Goal: Information Seeking & Learning: Find specific fact

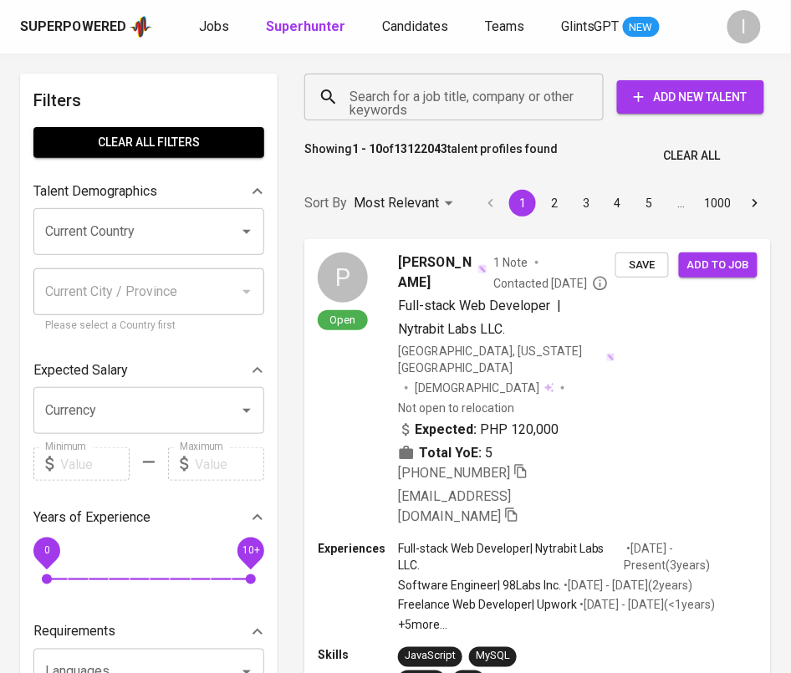
click at [466, 91] on input "Search for a job title, company or other keywords" at bounding box center [458, 97] width 226 height 32
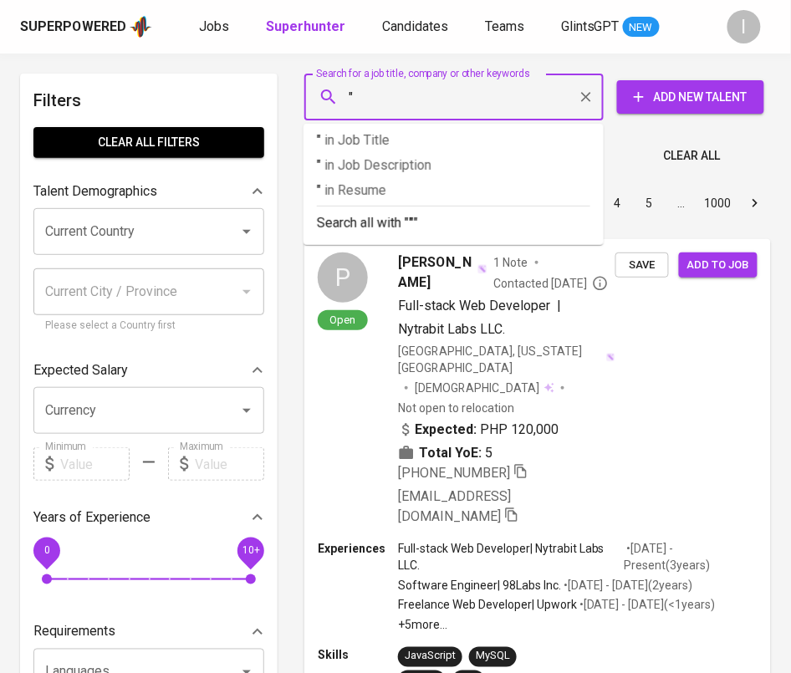
paste input "Kedutaan Besar Inggris"
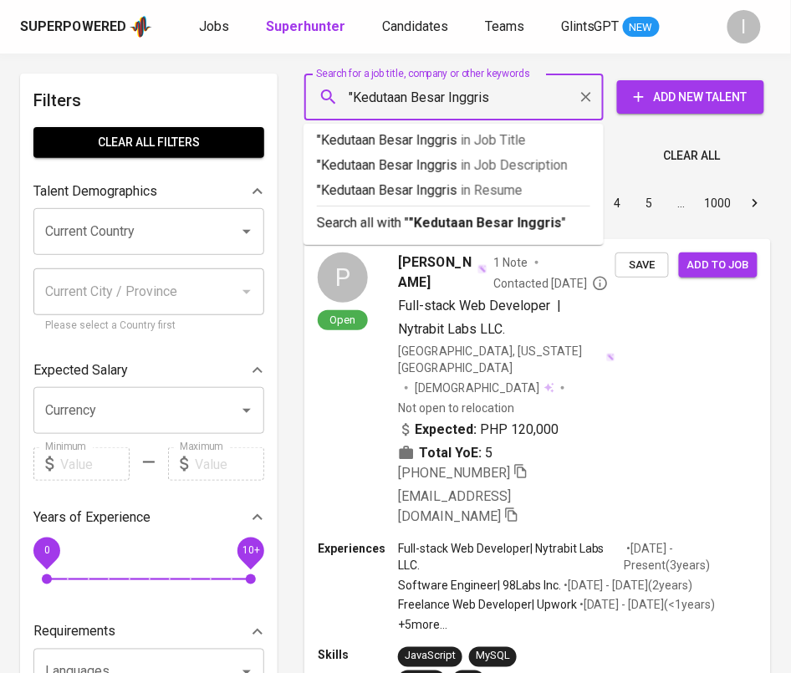
type input ""Kedutaan Besar Inggris""
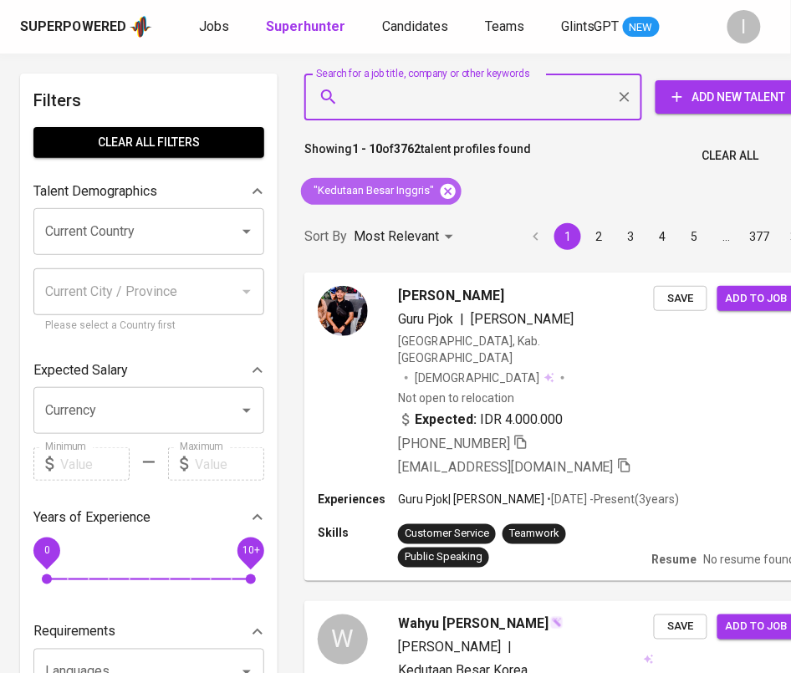
click at [447, 192] on icon at bounding box center [448, 190] width 15 height 15
click at [447, 96] on input "Search for a job title, company or other keywords" at bounding box center [477, 97] width 264 height 32
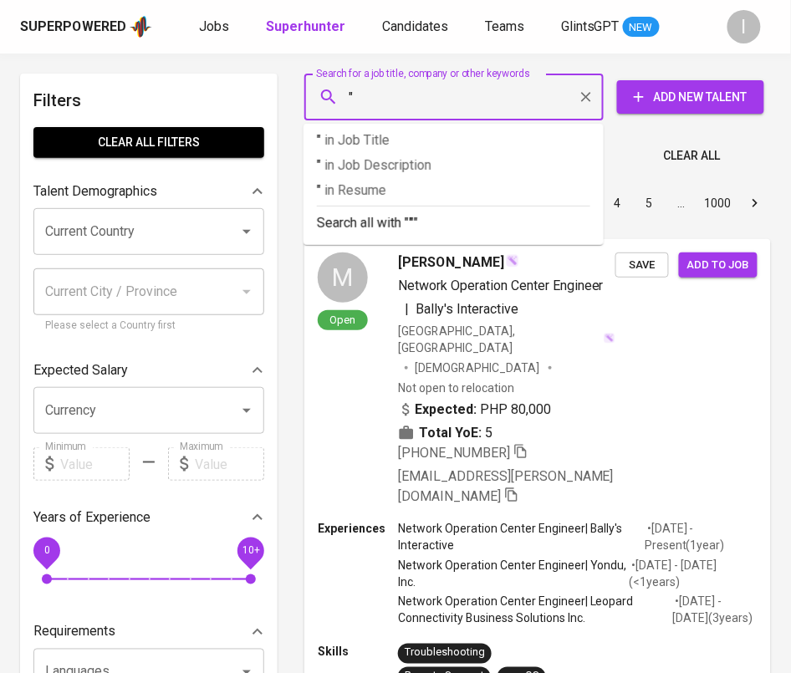
paste input "British Embassy [GEOGRAPHIC_DATA]"
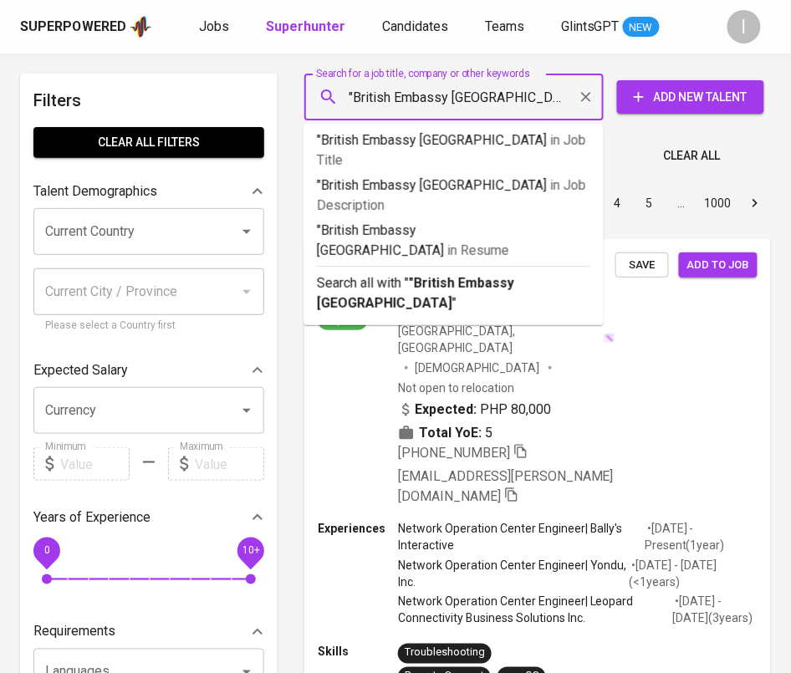
type input ""British Embassy Jakarta""
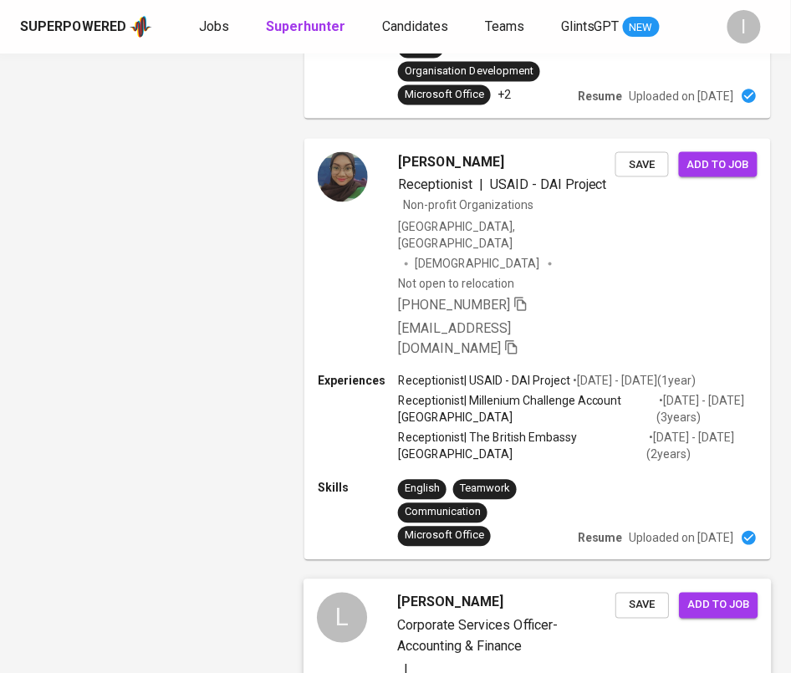
scroll to position [3992, 0]
